Goal: Task Accomplishment & Management: Use online tool/utility

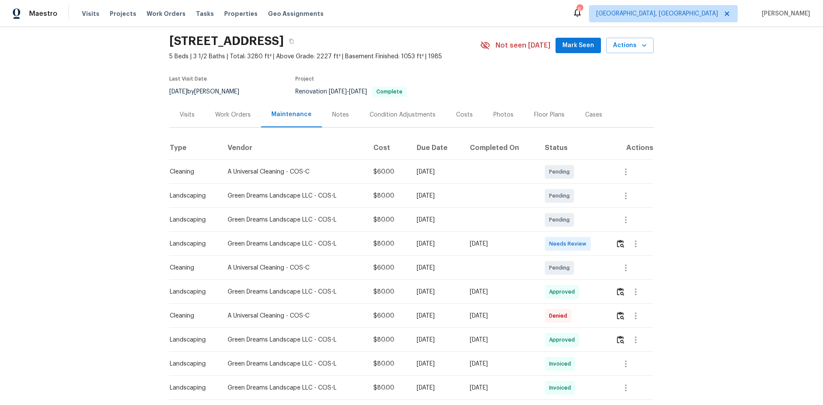
scroll to position [43, 0]
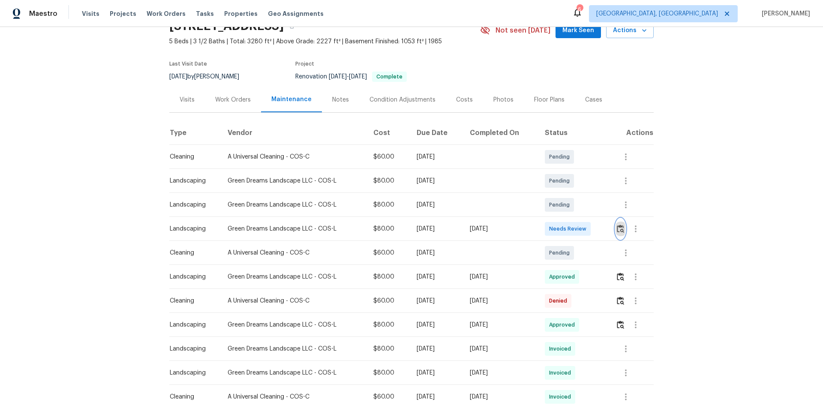
click at [336, 150] on img "button" at bounding box center [620, 229] width 7 height 8
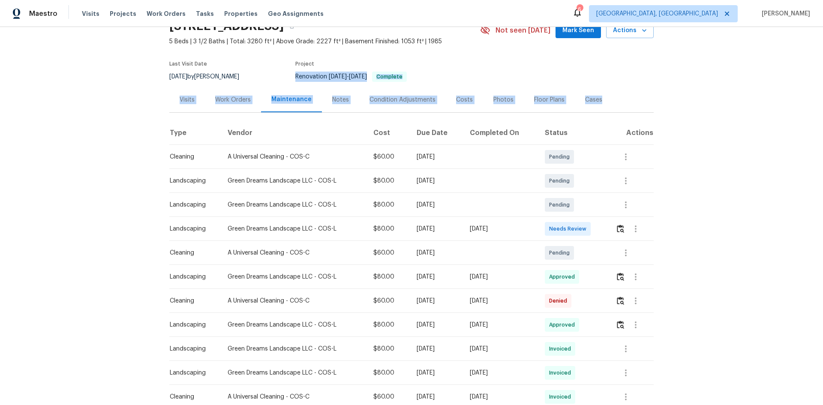
drag, startPoint x: 802, startPoint y: 49, endPoint x: 794, endPoint y: 78, distance: 30.0
click at [336, 48] on div "Back to all projects 570 Ore Cart Way, Monument, CO 80132 5 Beds | 3 1/2 Baths …" at bounding box center [411, 216] width 823 height 378
click at [336, 141] on div "Back to all projects 570 Ore Cart Way, Monument, CO 80132 5 Beds | 3 1/2 Baths …" at bounding box center [411, 216] width 823 height 378
click at [336, 150] on div "Back to all projects 570 Ore Cart Way, Monument, CO 80132 5 Beds | 3 1/2 Baths …" at bounding box center [411, 216] width 823 height 378
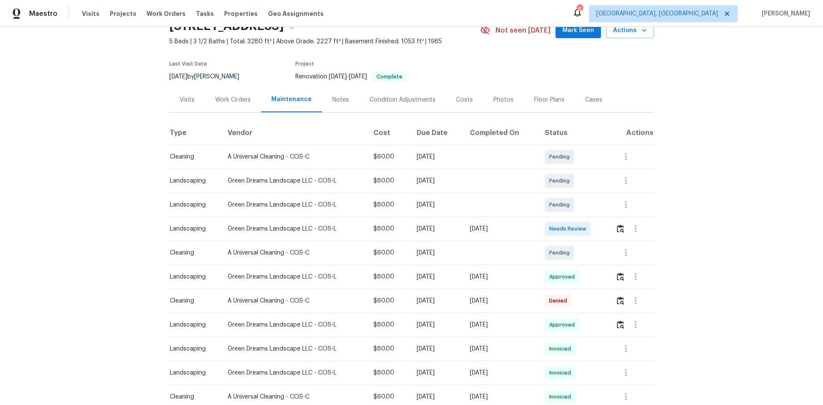
click at [336, 150] on td at bounding box center [631, 229] width 45 height 24
click at [336, 150] on img "button" at bounding box center [620, 229] width 7 height 8
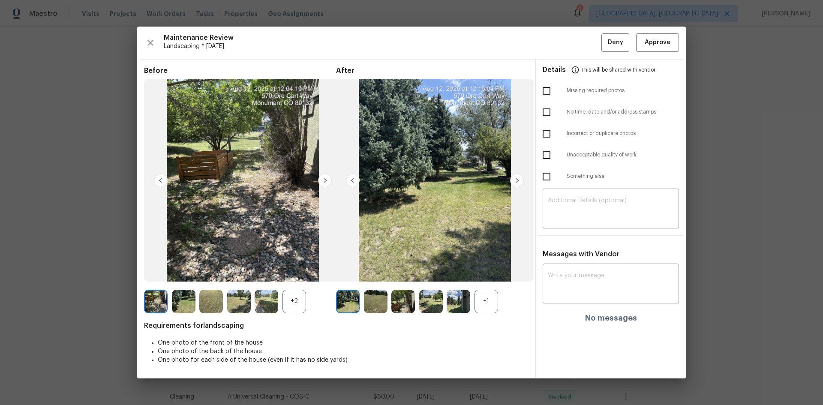
click at [336, 150] on img at bounding box center [517, 181] width 14 height 14
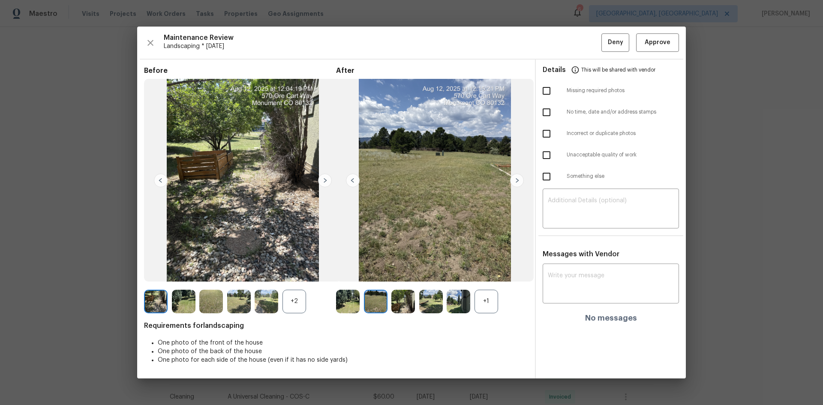
click at [336, 150] on img at bounding box center [517, 181] width 14 height 14
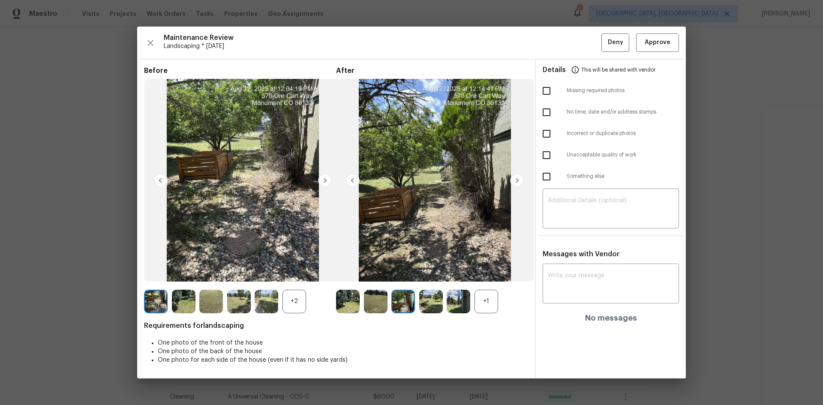
click at [294, 150] on div "+2" at bounding box center [294, 302] width 24 height 24
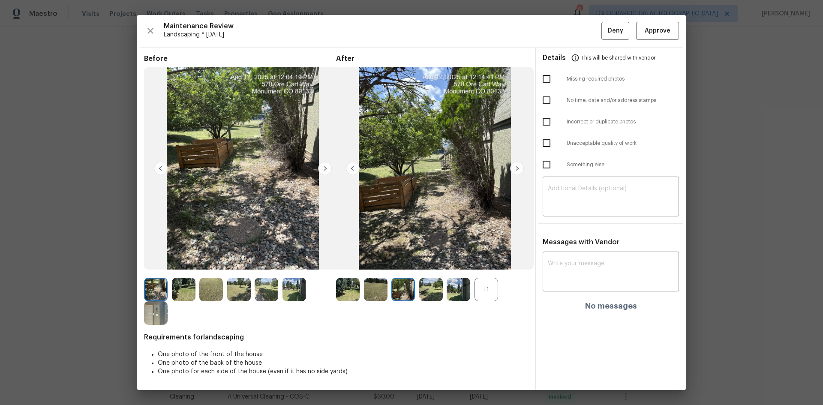
click at [180, 150] on img at bounding box center [184, 290] width 24 height 24
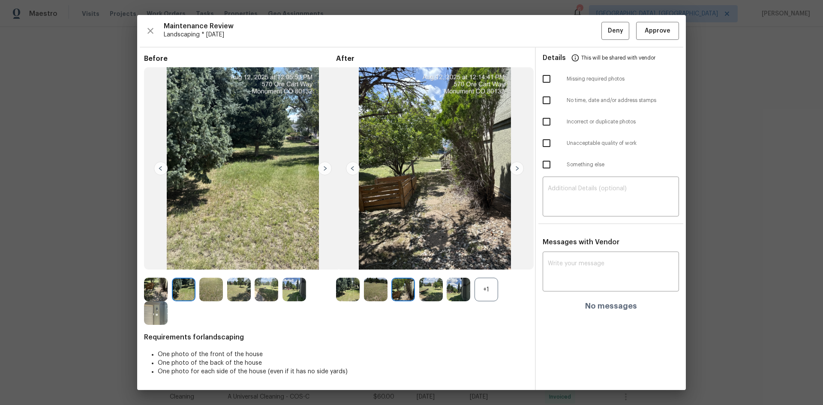
click at [221, 150] on img at bounding box center [211, 290] width 24 height 24
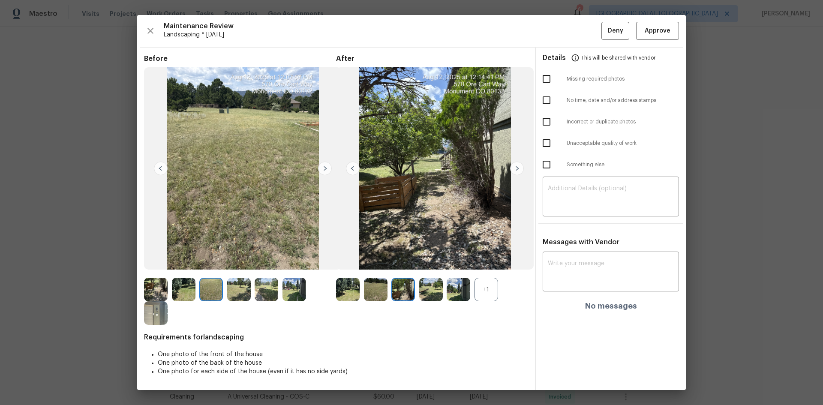
click at [261, 150] on img at bounding box center [267, 290] width 24 height 24
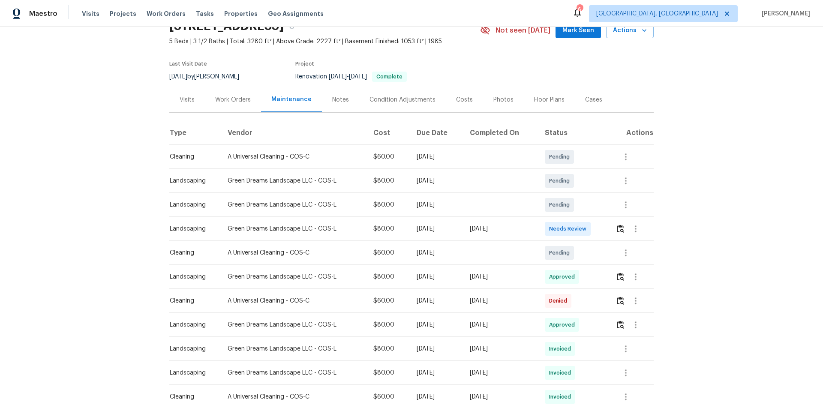
click at [336, 150] on div "Back to all projects 570 Ore Cart Way, Monument, CO 80132 5 Beds | 3 1/2 Baths …" at bounding box center [411, 216] width 823 height 378
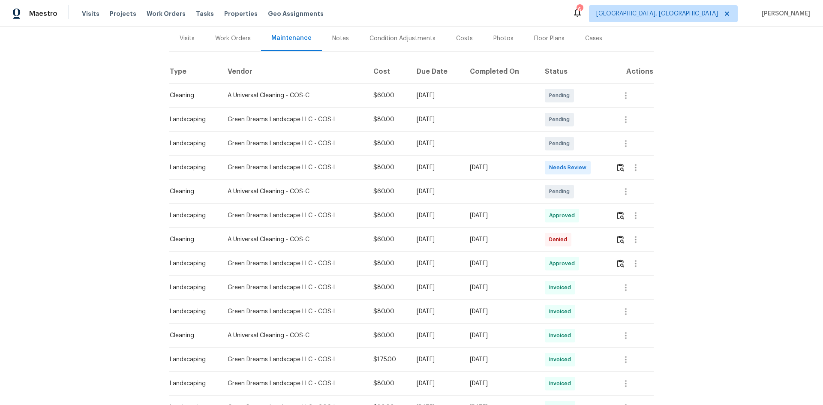
scroll to position [129, 0]
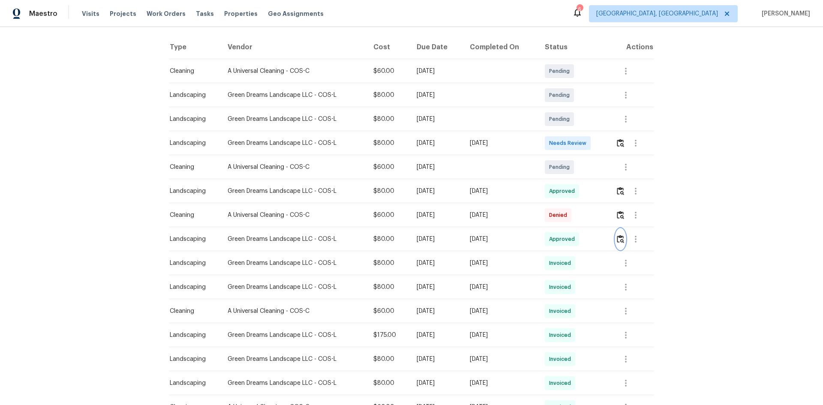
click at [336, 150] on img "button" at bounding box center [620, 239] width 7 height 8
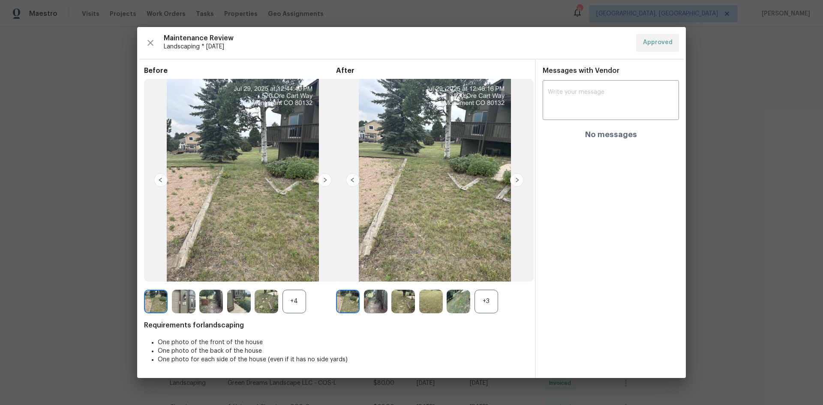
click at [336, 150] on div "+3" at bounding box center [486, 302] width 24 height 24
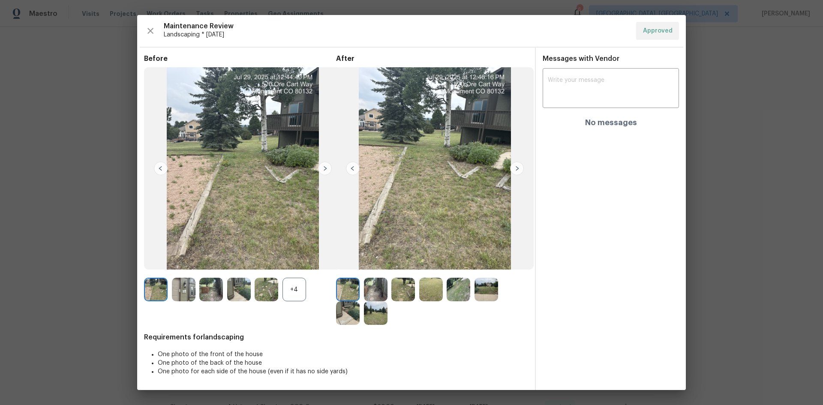
click at [336, 150] on img at bounding box center [517, 169] width 14 height 14
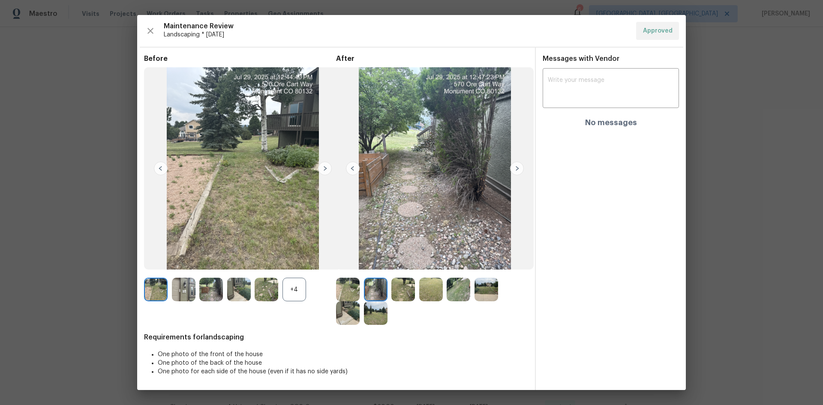
click at [336, 150] on img at bounding box center [517, 169] width 14 height 14
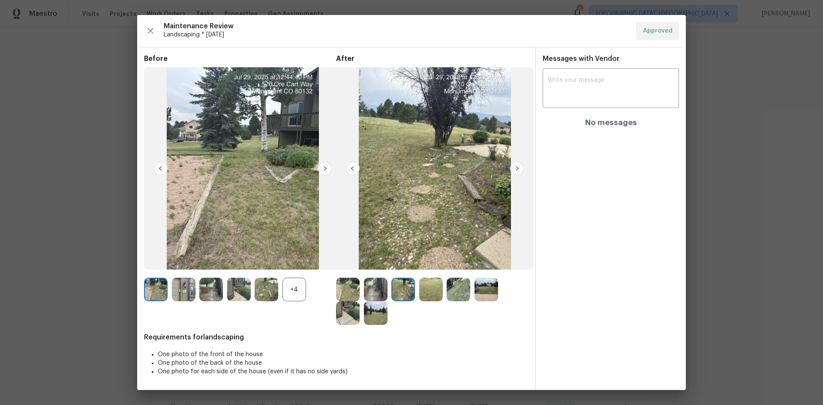
click at [336, 150] on img at bounding box center [517, 169] width 14 height 14
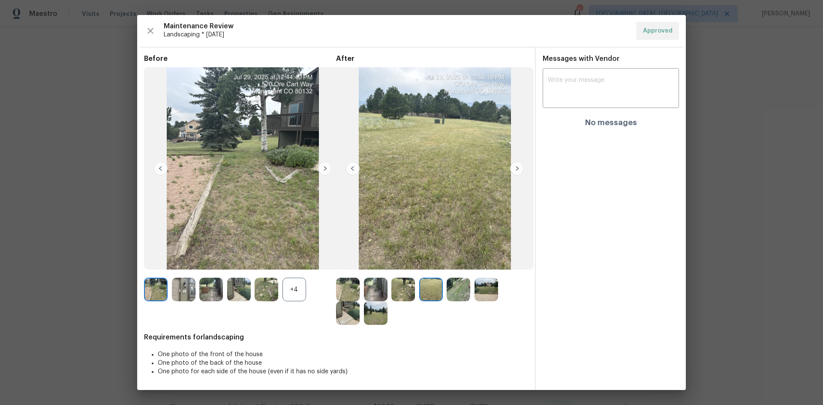
click at [336, 150] on img at bounding box center [517, 169] width 14 height 14
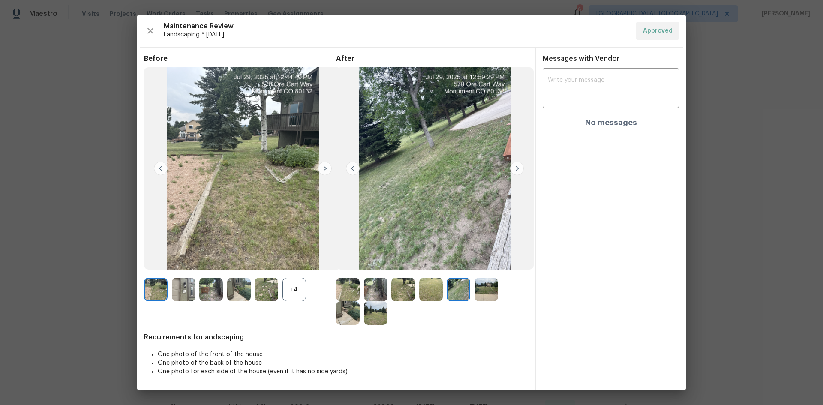
click at [336, 150] on img at bounding box center [403, 290] width 24 height 24
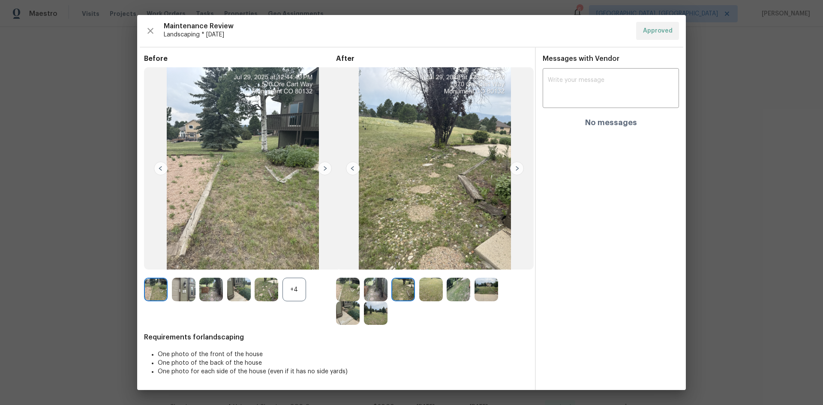
click at [336, 150] on img at bounding box center [431, 290] width 24 height 24
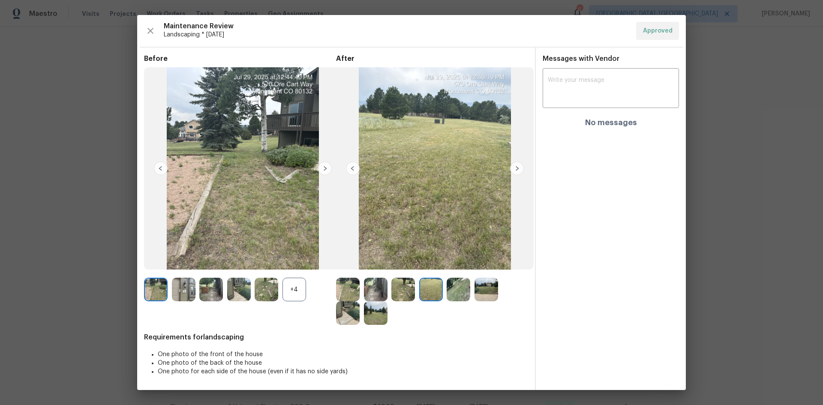
click at [336, 150] on img at bounding box center [459, 290] width 24 height 24
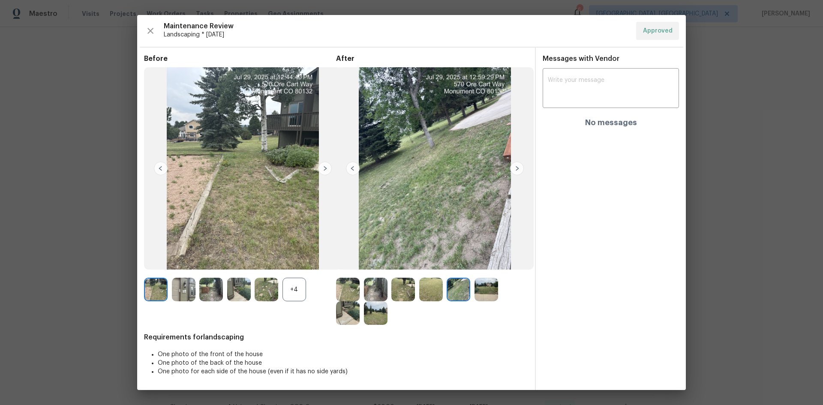
click at [336, 150] on img at bounding box center [486, 290] width 24 height 24
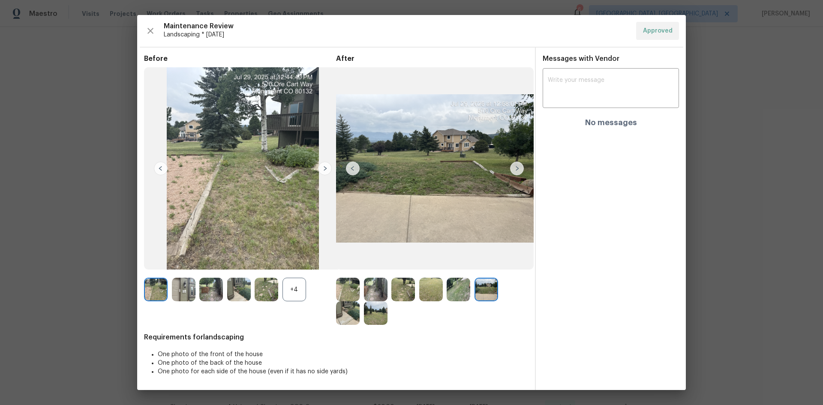
click at [336, 150] on img at bounding box center [348, 313] width 24 height 24
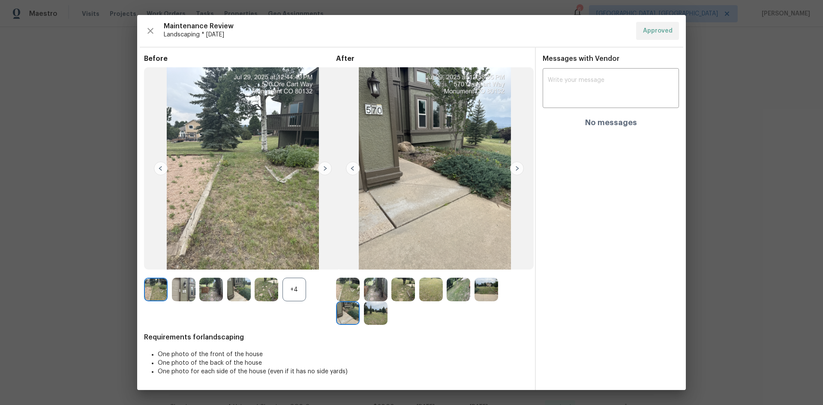
click at [336, 150] on img at bounding box center [376, 313] width 24 height 24
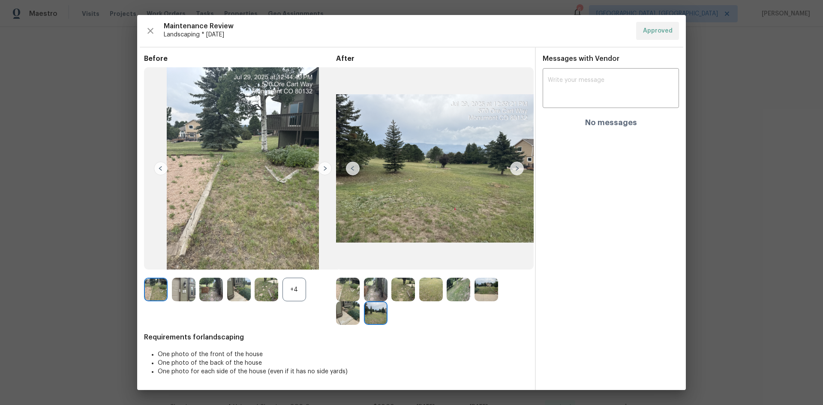
click at [336, 150] on img at bounding box center [348, 313] width 24 height 24
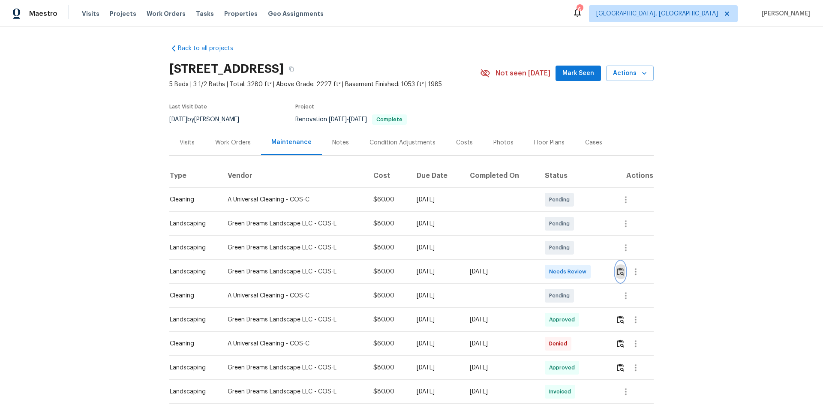
click at [620, 270] on img "button" at bounding box center [620, 271] width 7 height 8
click at [619, 267] on button "button" at bounding box center [620, 271] width 10 height 21
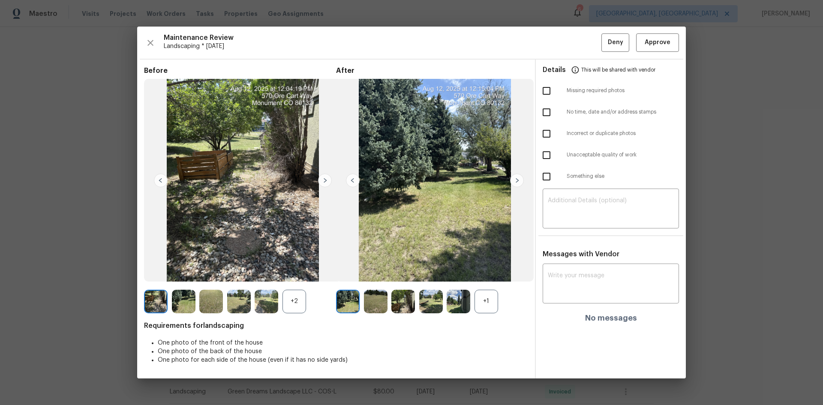
click at [513, 179] on img at bounding box center [517, 181] width 14 height 14
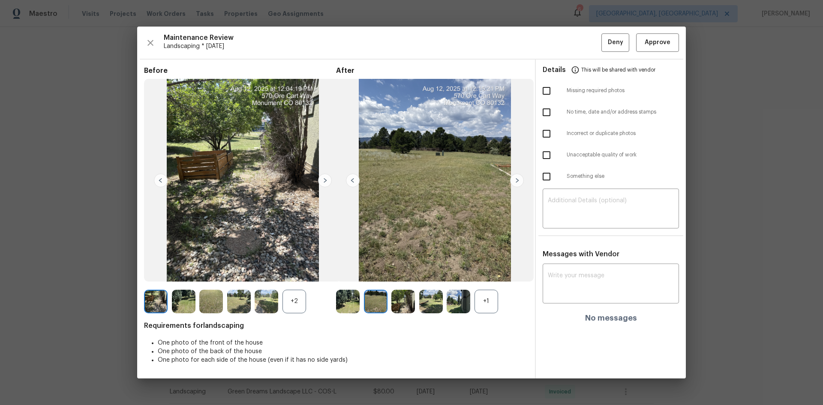
click at [487, 303] on div "+1" at bounding box center [486, 302] width 24 height 24
click at [517, 181] on img at bounding box center [517, 181] width 14 height 14
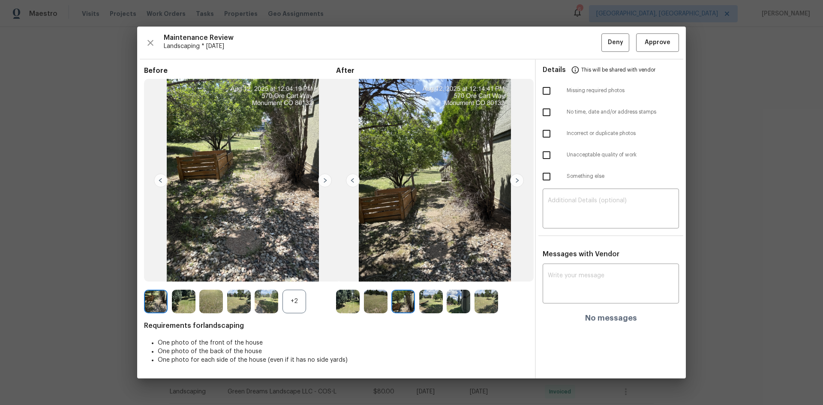
click at [517, 181] on img at bounding box center [517, 181] width 14 height 14
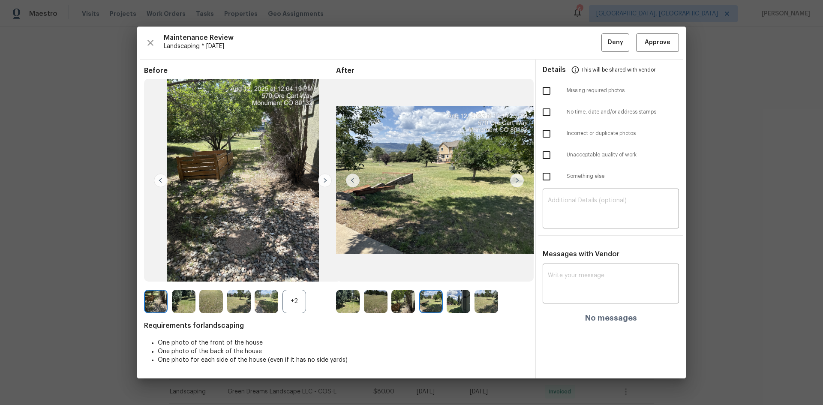
click at [516, 178] on img at bounding box center [517, 181] width 14 height 14
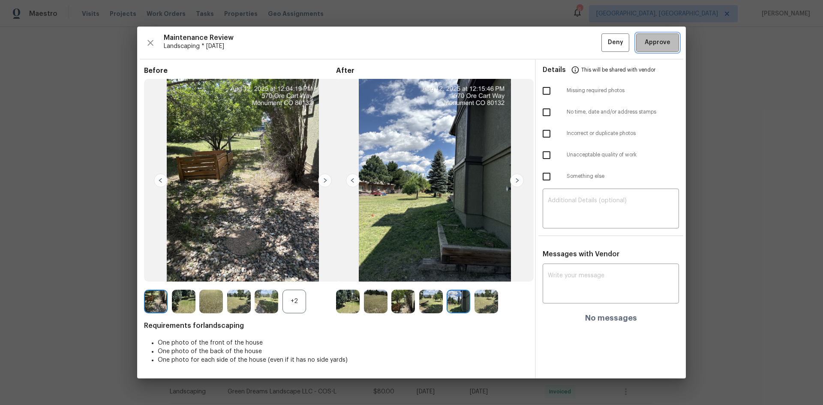
click at [664, 48] on button "Approve" at bounding box center [657, 42] width 43 height 18
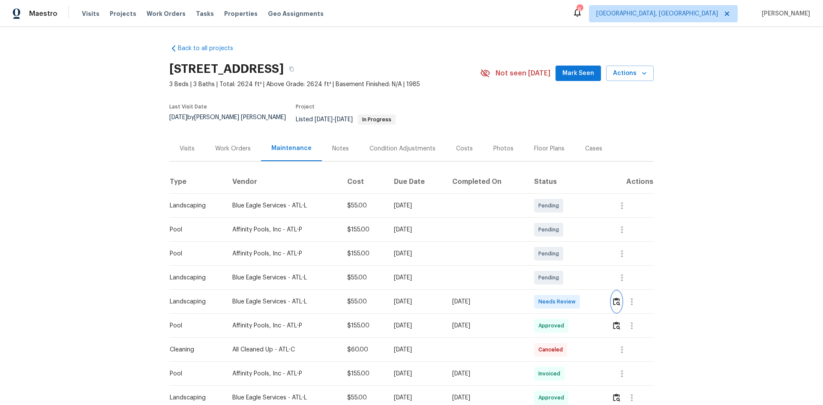
click at [616, 297] on img "button" at bounding box center [616, 301] width 7 height 8
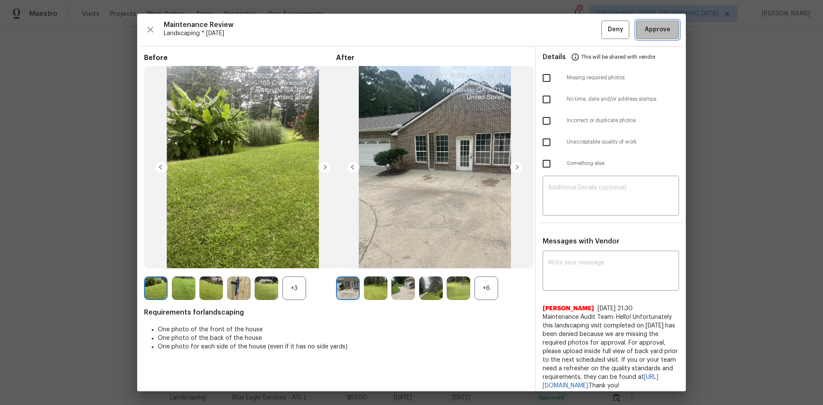
click at [646, 30] on span "Approve" at bounding box center [658, 29] width 26 height 11
